Goal: Book appointment/travel/reservation

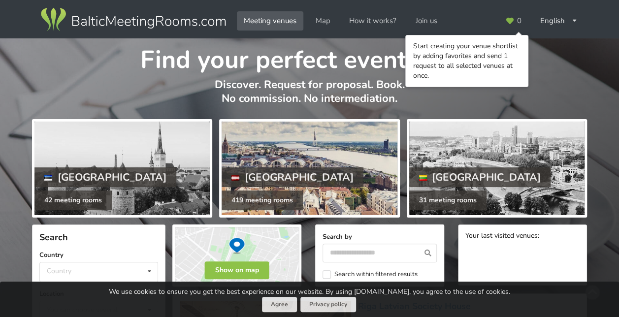
scroll to position [76, 0]
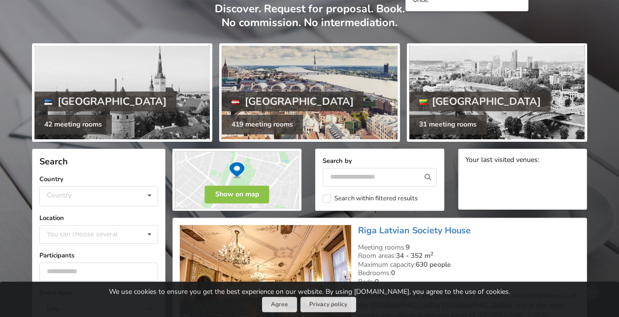
click at [303, 95] on div at bounding box center [309, 93] width 175 height 94
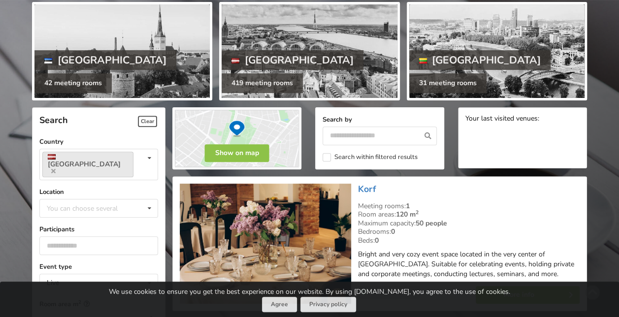
scroll to position [119, 0]
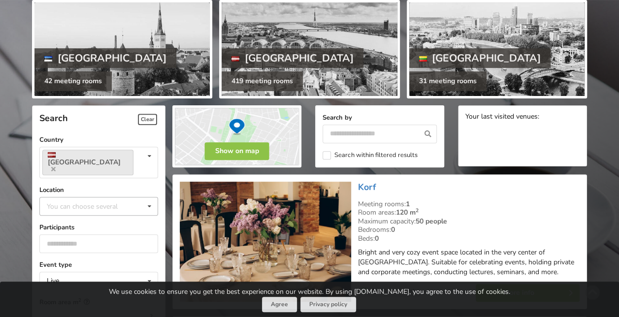
click at [94, 201] on div "You can choose several" at bounding box center [92, 206] width 96 height 11
type input "*"
click at [87, 215] on div "[GEOGRAPHIC_DATA]" at bounding box center [99, 224] width 118 height 18
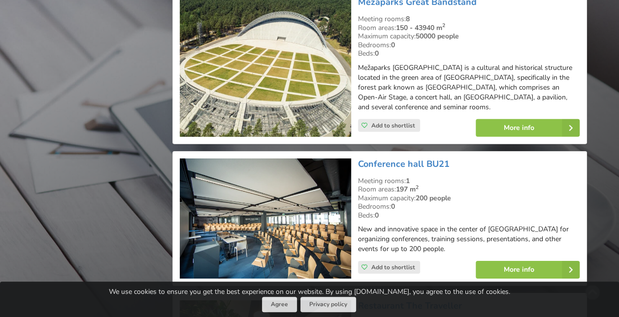
scroll to position [1482, 0]
